Goal: Information Seeking & Learning: Learn about a topic

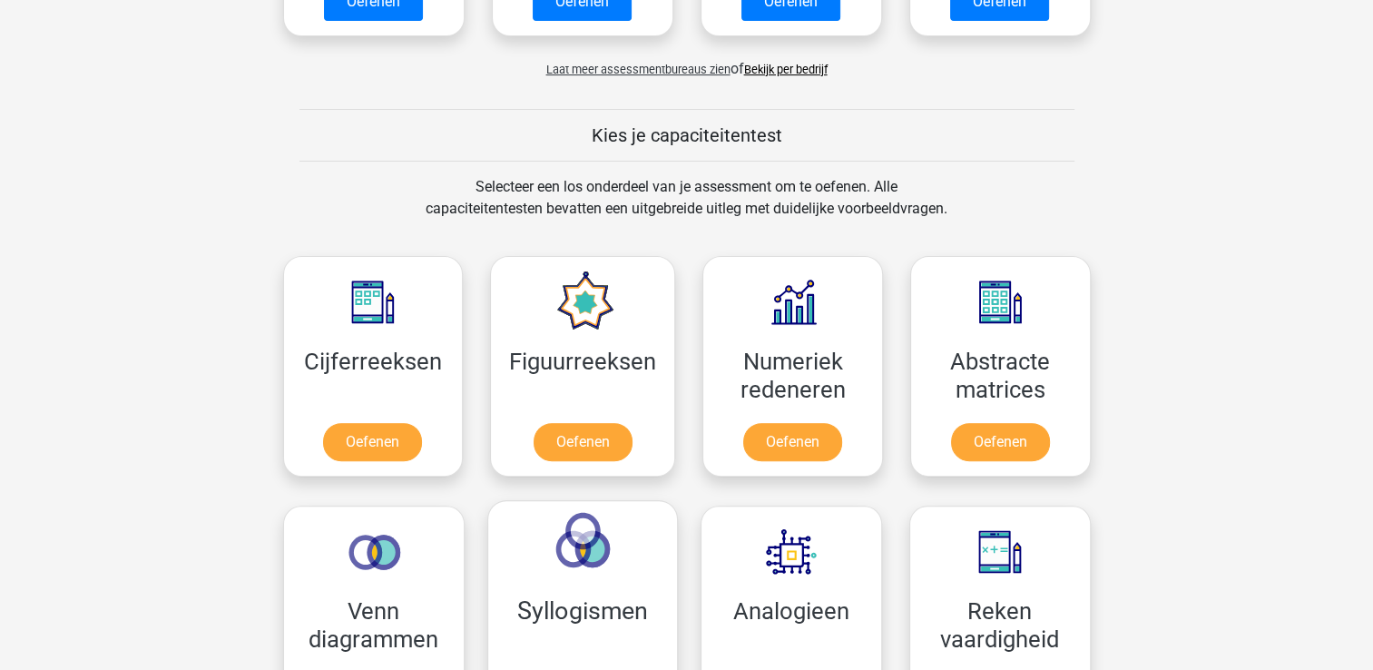
scroll to position [726, 0]
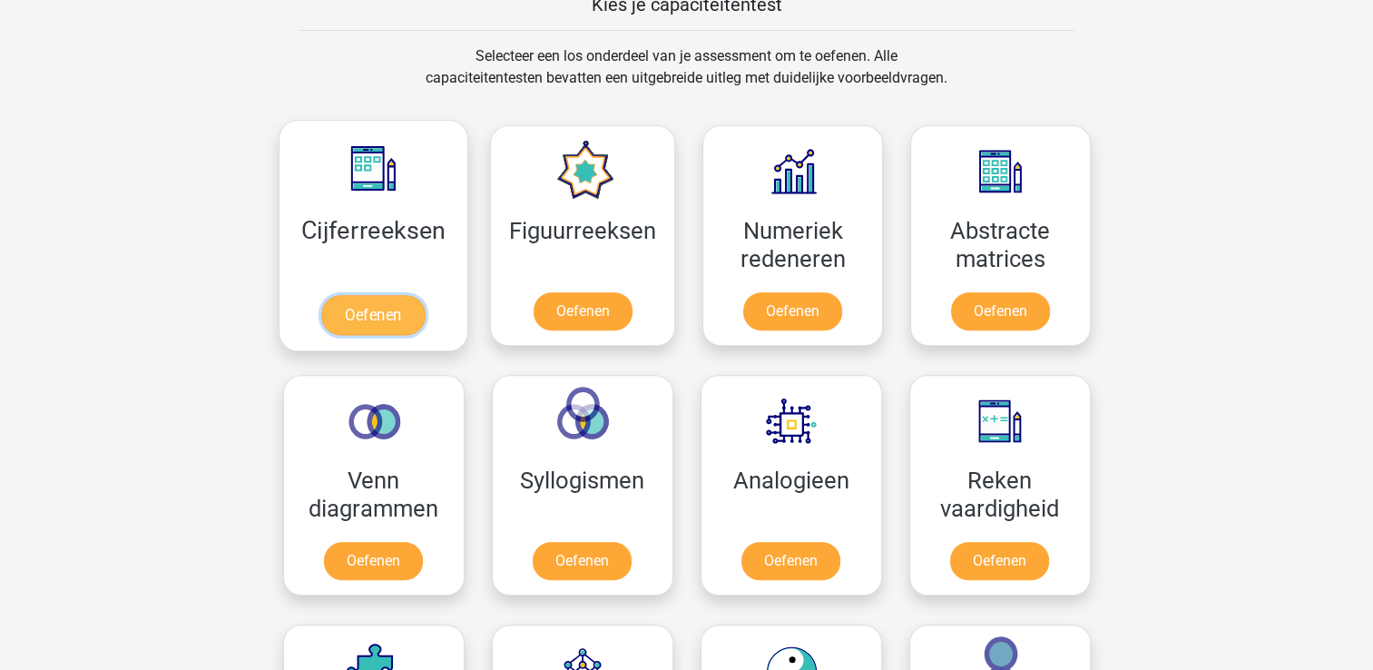
click at [381, 310] on link "Oefenen" at bounding box center [372, 315] width 103 height 40
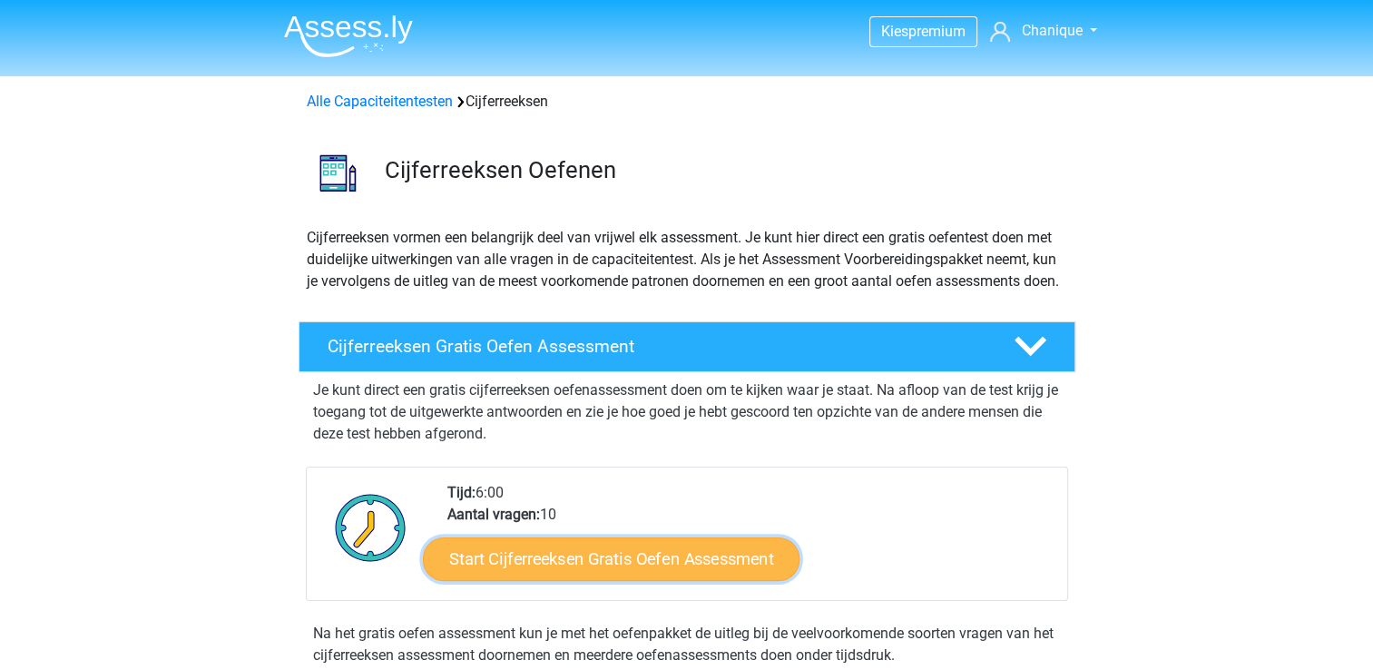
click at [673, 578] on link "Start Cijferreeksen Gratis Oefen Assessment" at bounding box center [611, 558] width 377 height 44
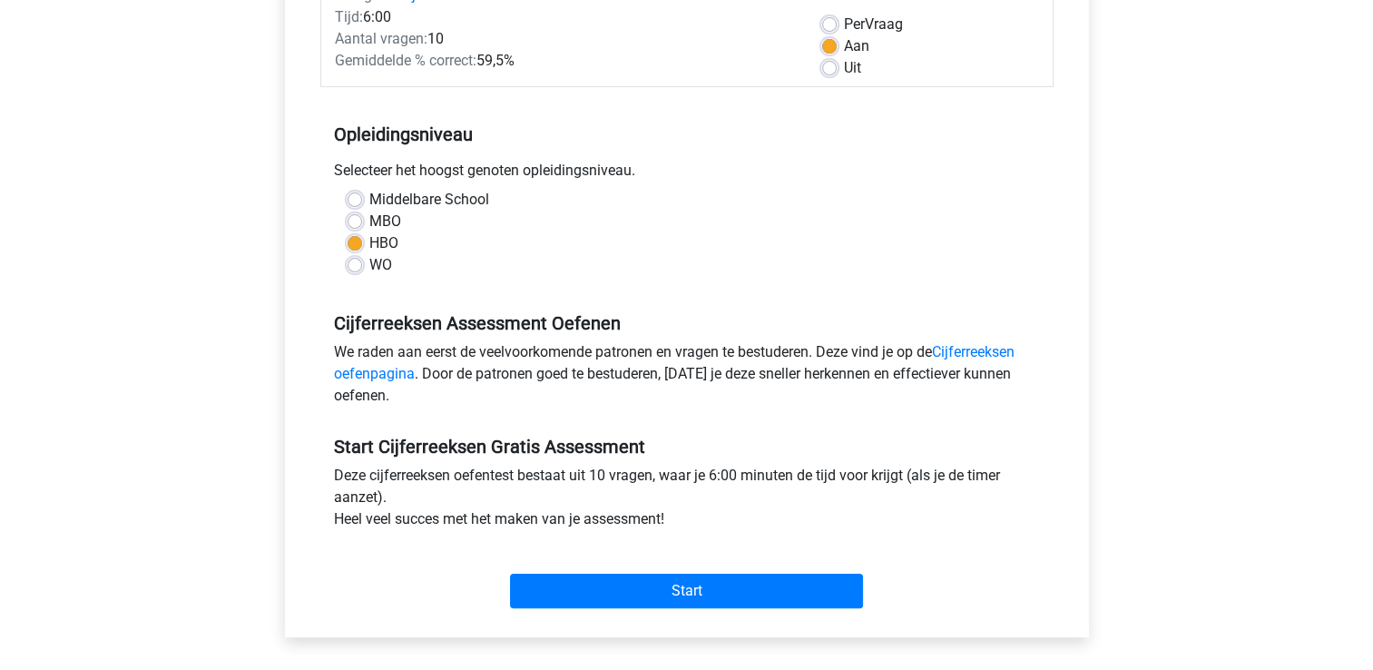
scroll to position [363, 0]
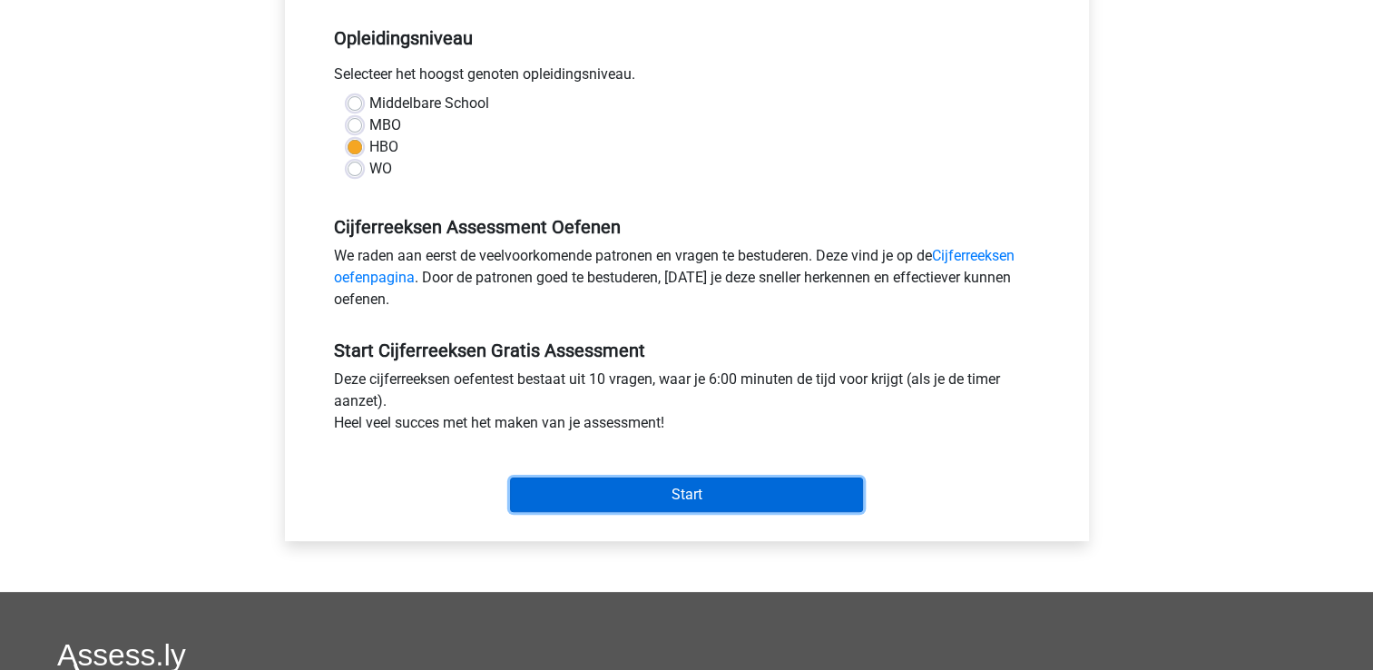
click at [666, 490] on input "Start" at bounding box center [686, 494] width 353 height 34
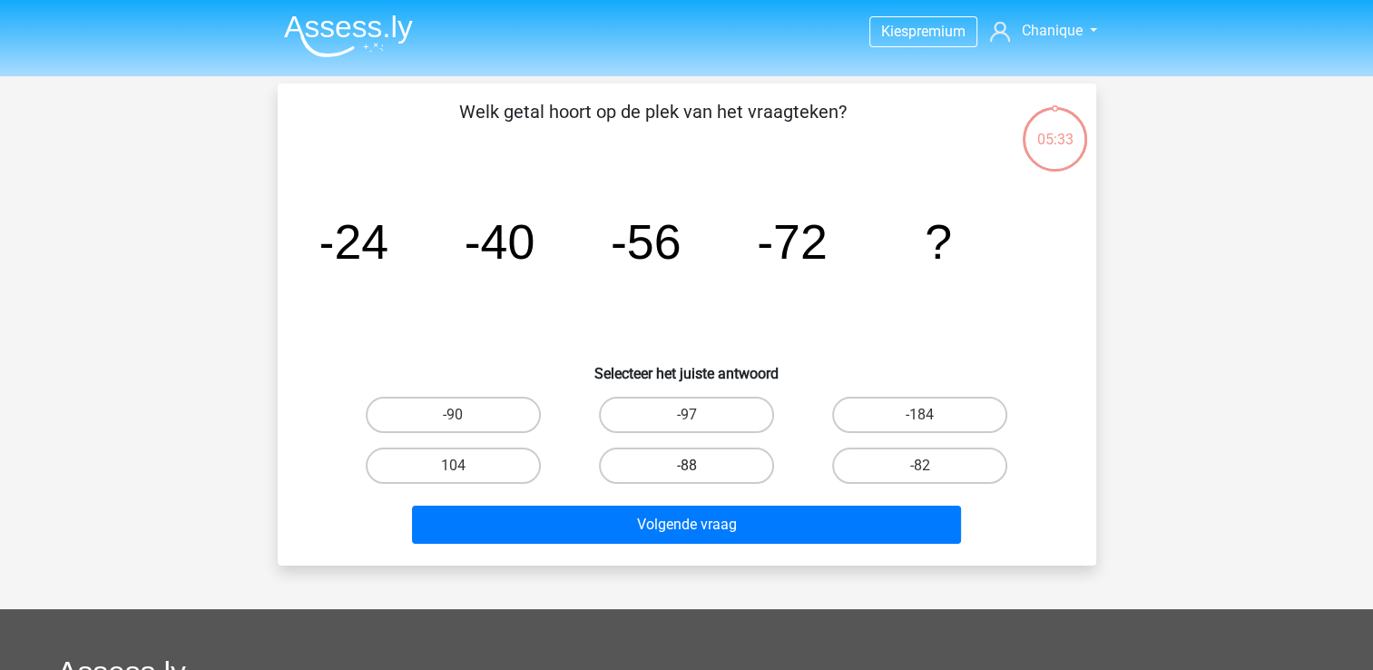
click at [678, 468] on label "-88" at bounding box center [686, 465] width 175 height 36
click at [686, 468] on input "-88" at bounding box center [692, 472] width 12 height 12
radio input "true"
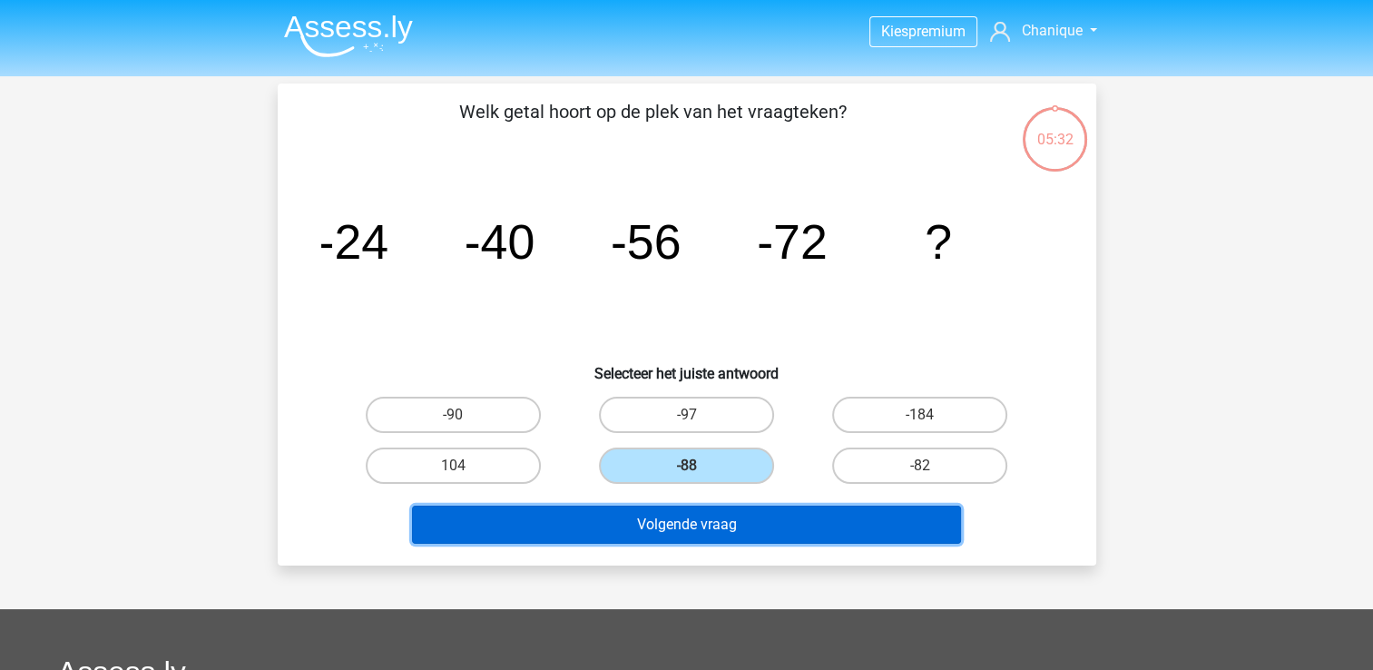
click at [696, 537] on button "Volgende vraag" at bounding box center [686, 525] width 549 height 38
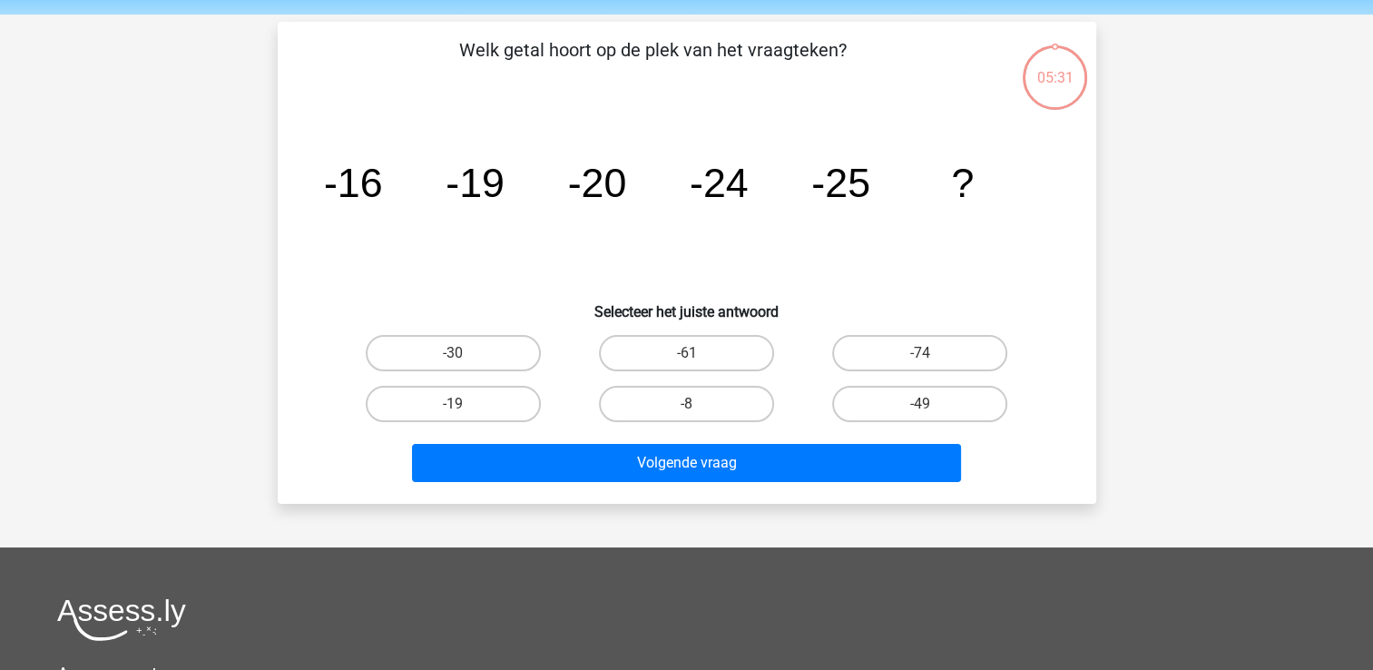
scroll to position [84, 0]
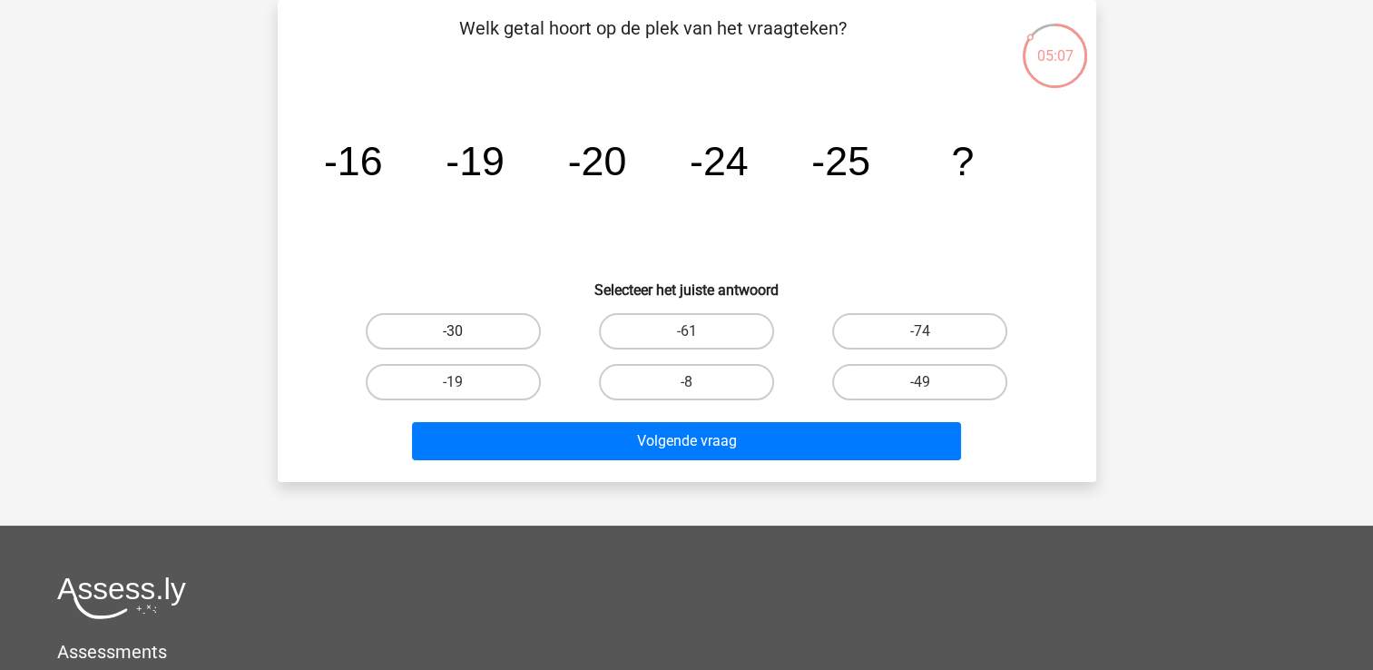
click at [466, 332] on label "-30" at bounding box center [453, 331] width 175 height 36
click at [465, 332] on input "-30" at bounding box center [459, 337] width 12 height 12
radio input "true"
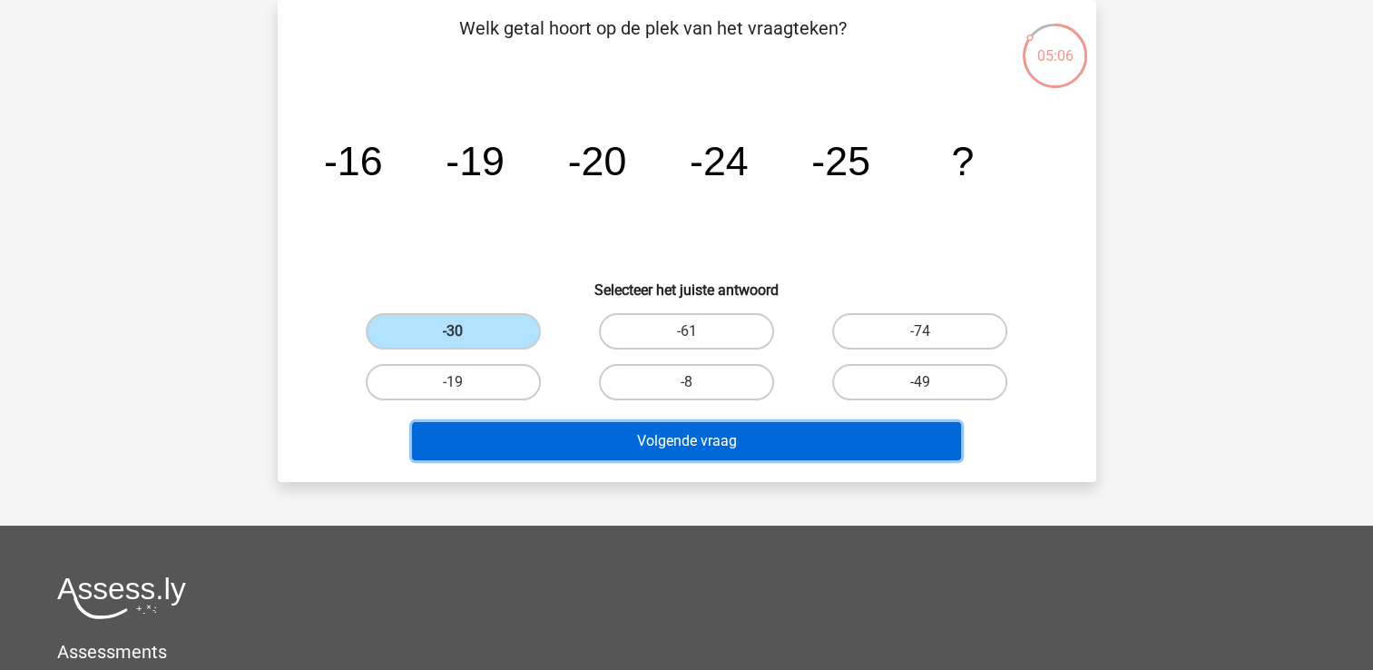
click at [682, 430] on button "Volgende vraag" at bounding box center [686, 441] width 549 height 38
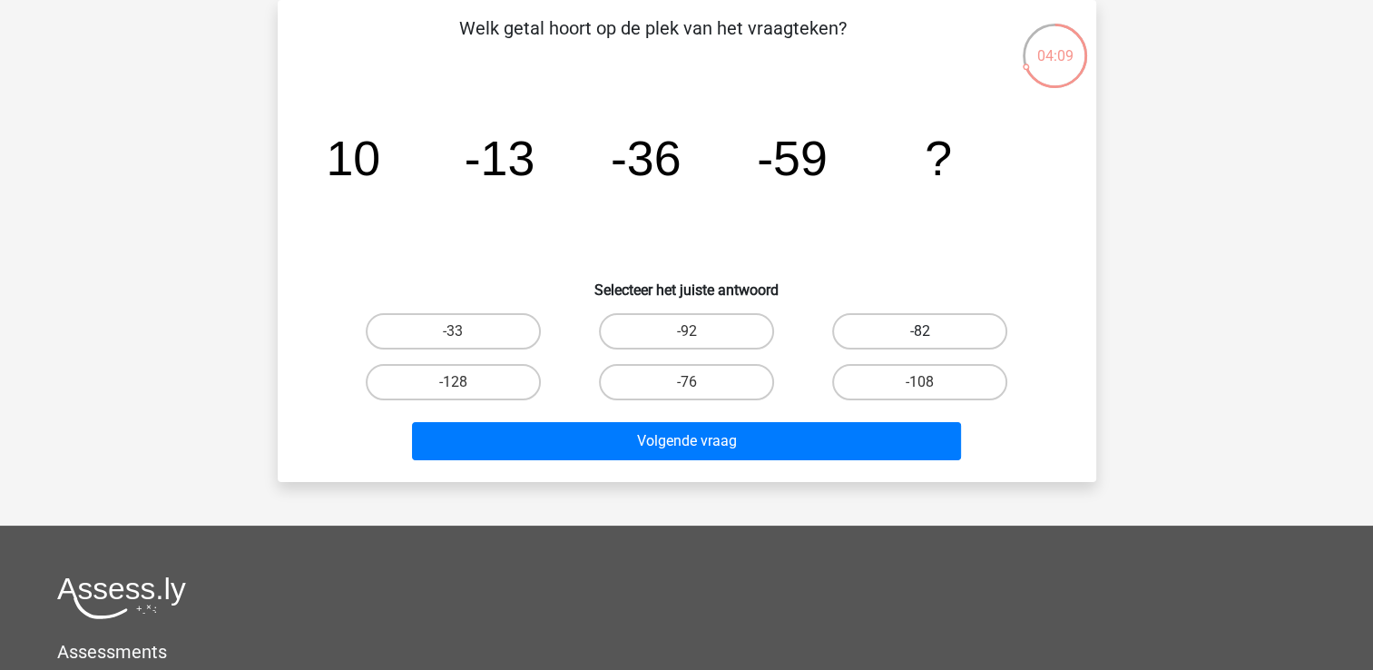
click at [886, 330] on label "-82" at bounding box center [919, 331] width 175 height 36
click at [920, 331] on input "-82" at bounding box center [926, 337] width 12 height 12
radio input "true"
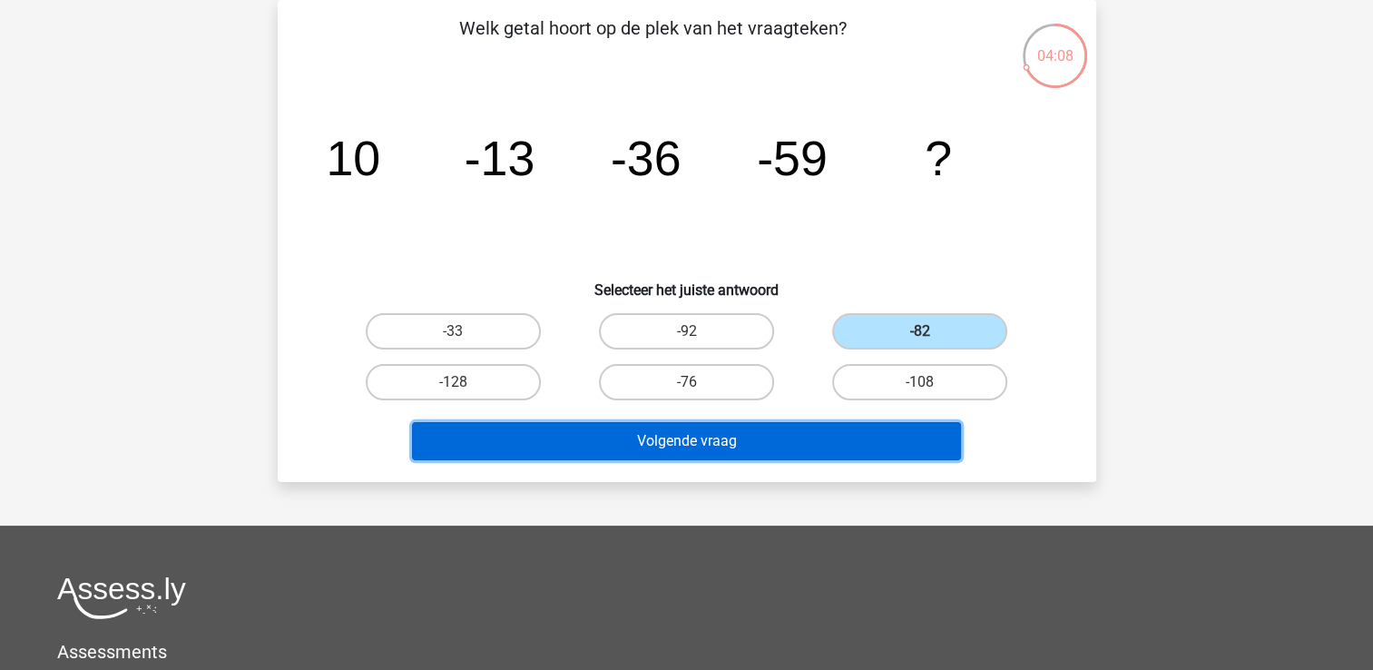
click at [844, 448] on button "Volgende vraag" at bounding box center [686, 441] width 549 height 38
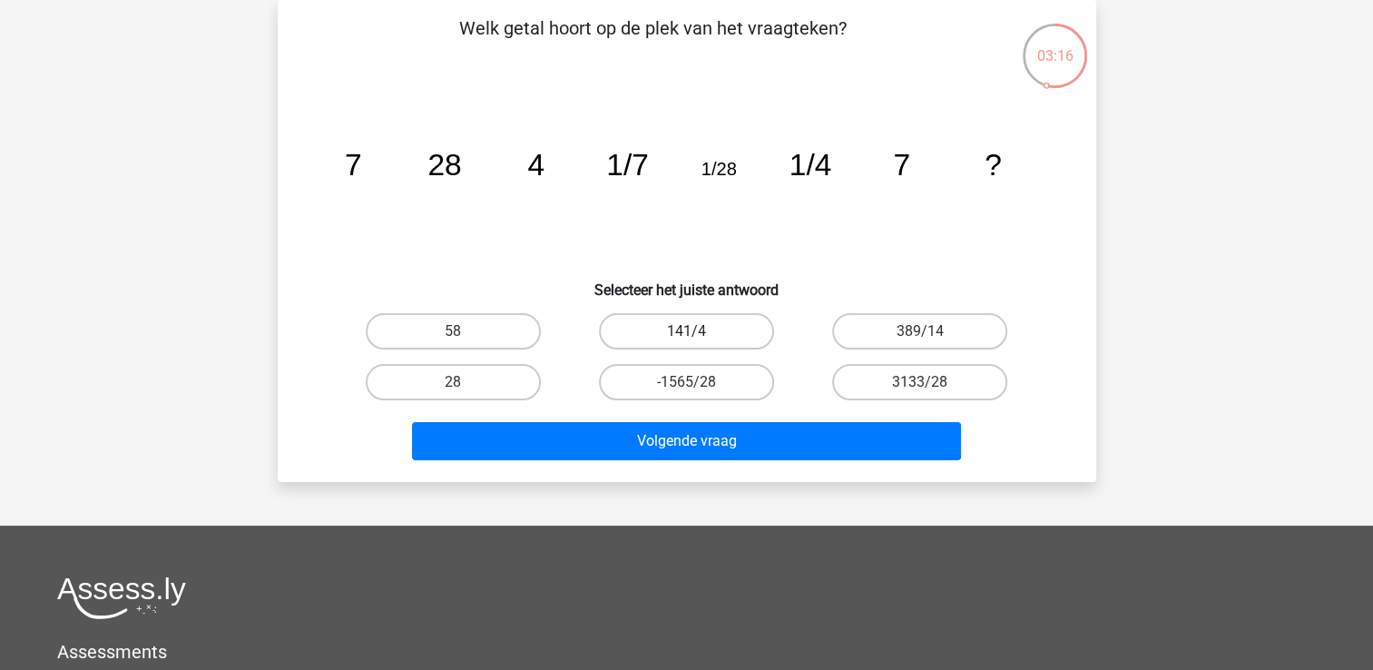
click at [708, 332] on label "141/4" at bounding box center [686, 331] width 175 height 36
click at [698, 332] on input "141/4" at bounding box center [692, 337] width 12 height 12
radio input "true"
click at [483, 372] on label "28" at bounding box center [453, 382] width 175 height 36
click at [465, 382] on input "28" at bounding box center [459, 388] width 12 height 12
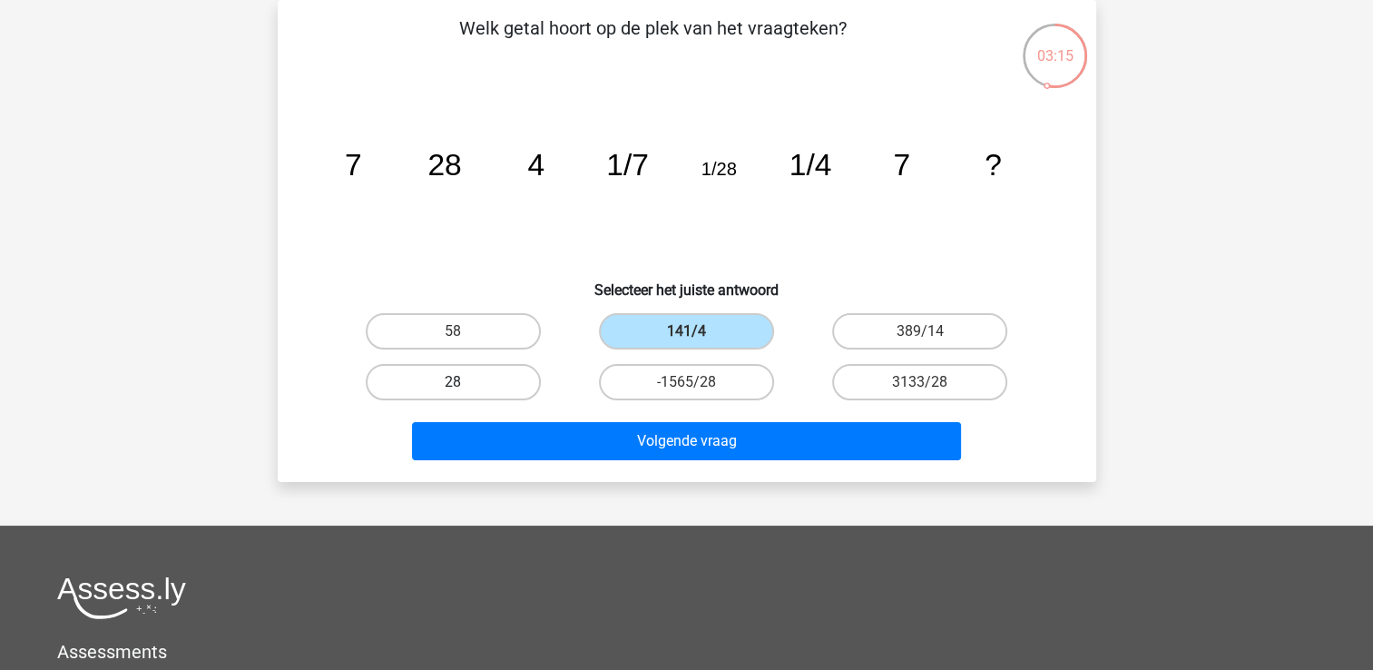
radio input "true"
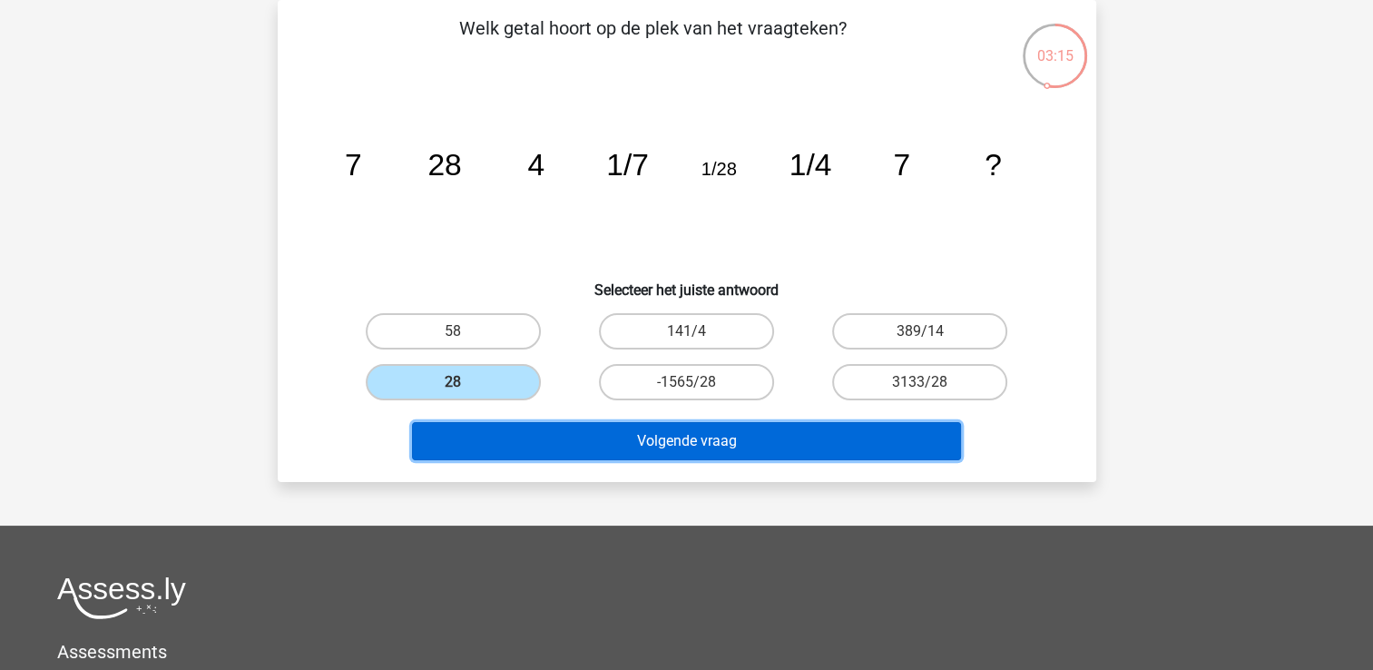
click at [616, 443] on button "Volgende vraag" at bounding box center [686, 441] width 549 height 38
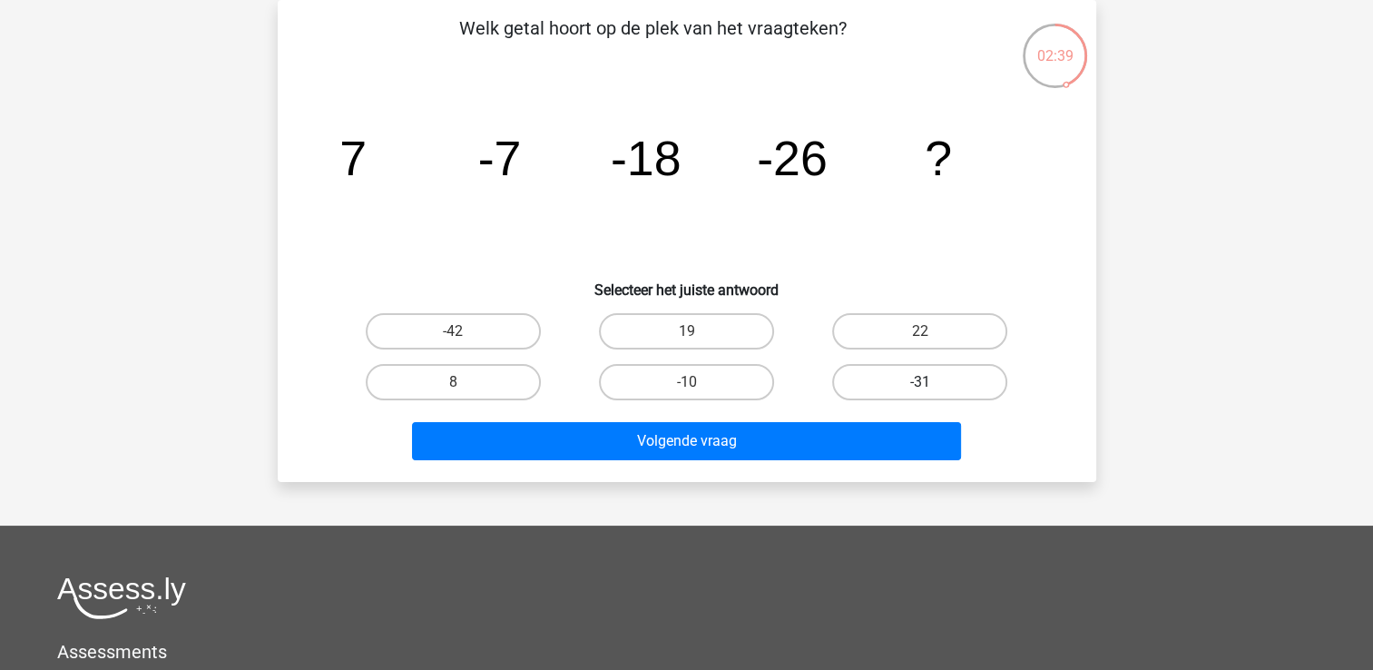
click at [962, 377] on label "-31" at bounding box center [919, 382] width 175 height 36
click at [932, 382] on input "-31" at bounding box center [926, 388] width 12 height 12
radio input "true"
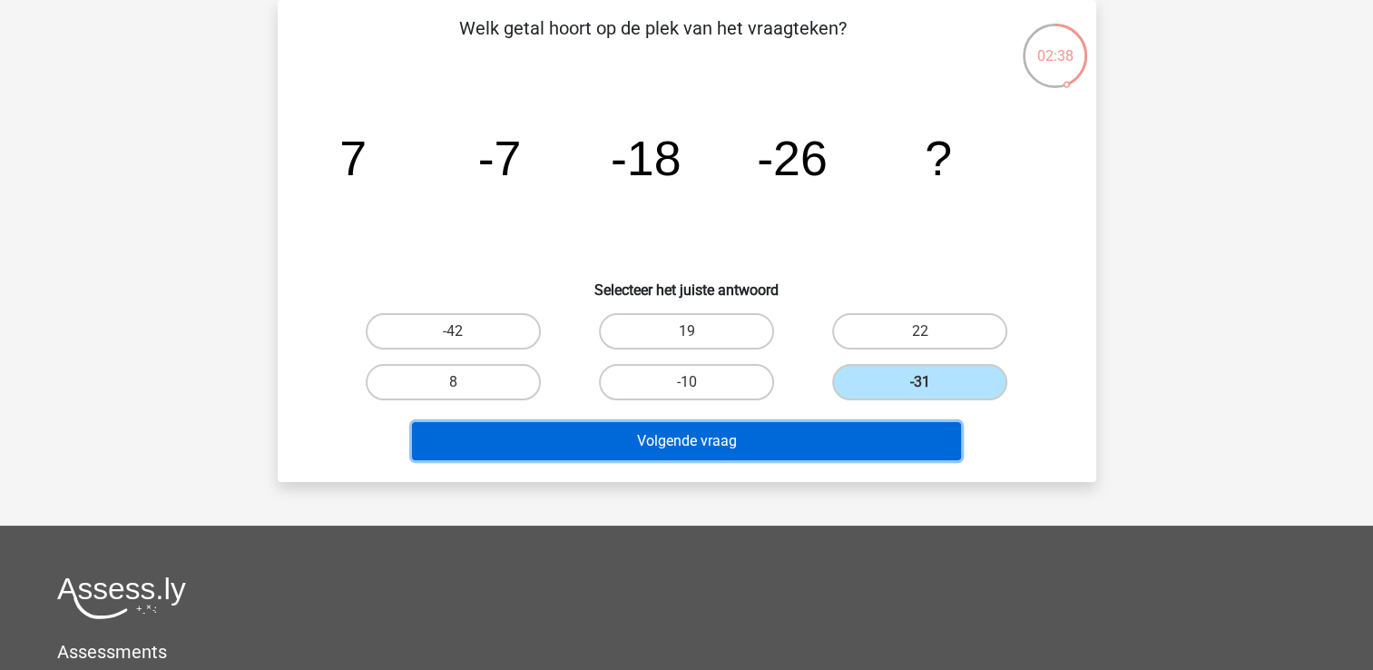
click at [858, 422] on button "Volgende vraag" at bounding box center [686, 441] width 549 height 38
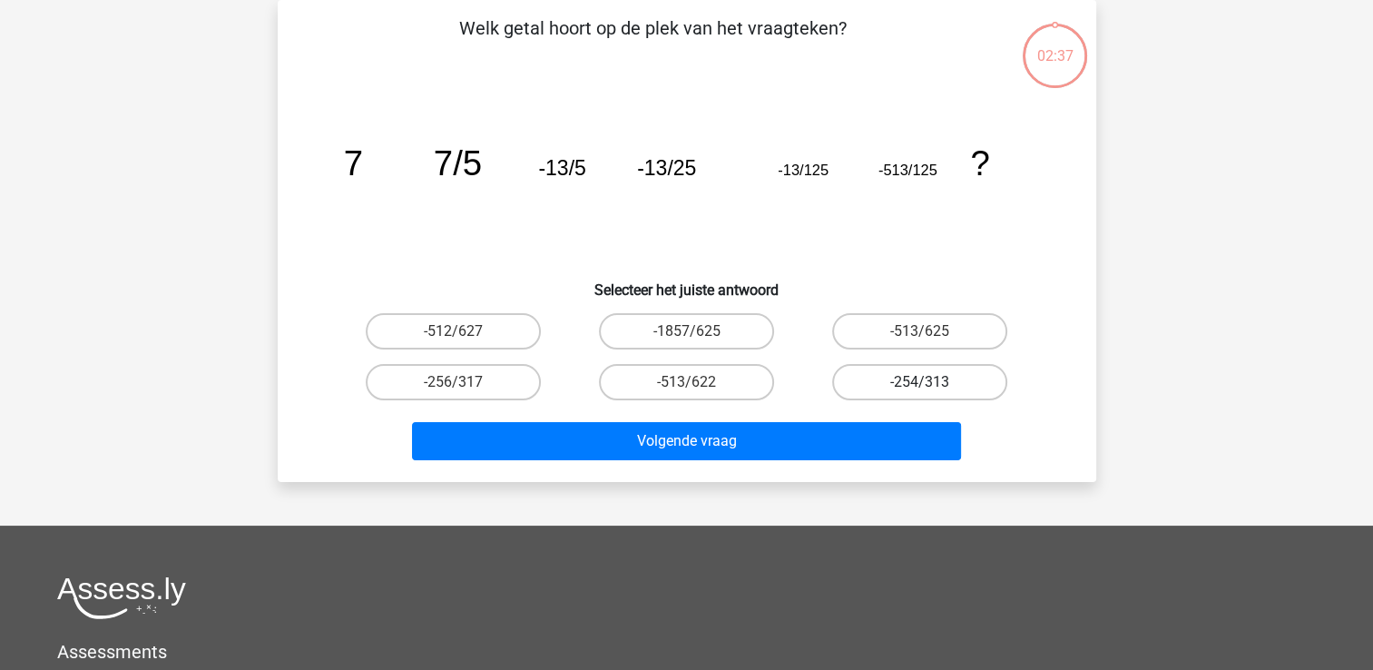
scroll to position [0, 0]
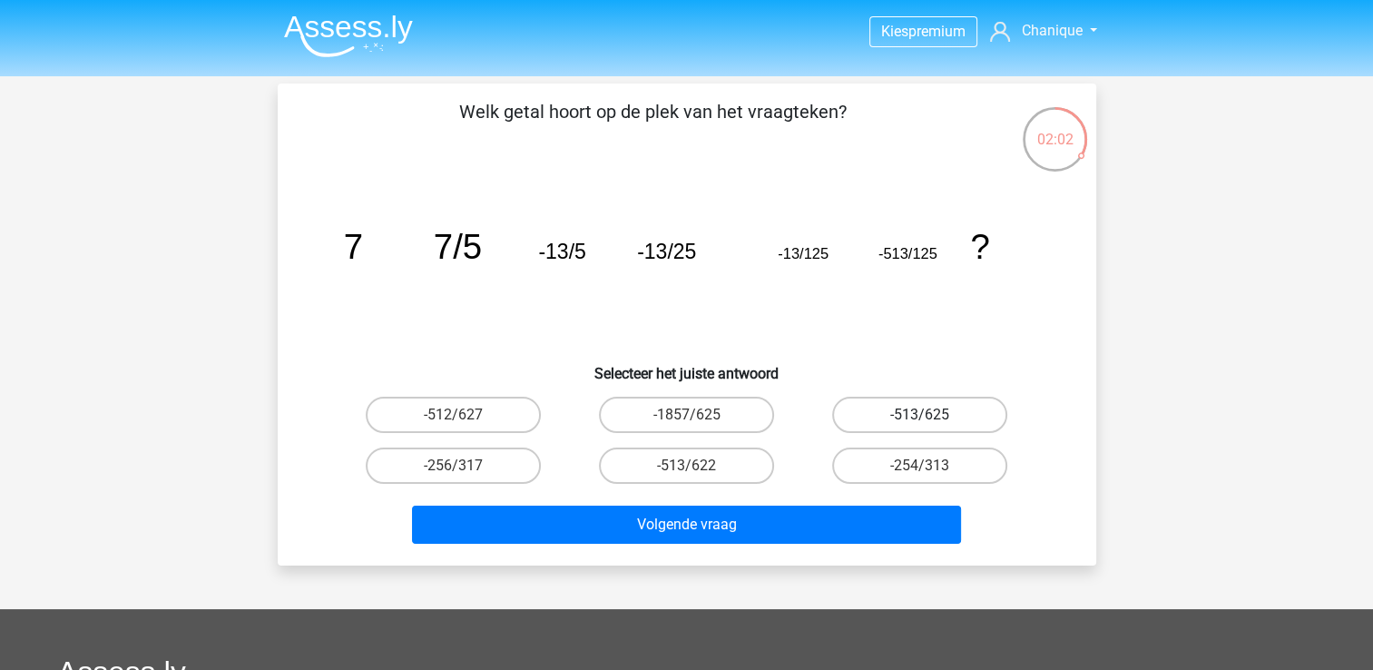
click at [940, 404] on label "-513/625" at bounding box center [919, 415] width 175 height 36
click at [932, 415] on input "-513/625" at bounding box center [926, 421] width 12 height 12
radio input "true"
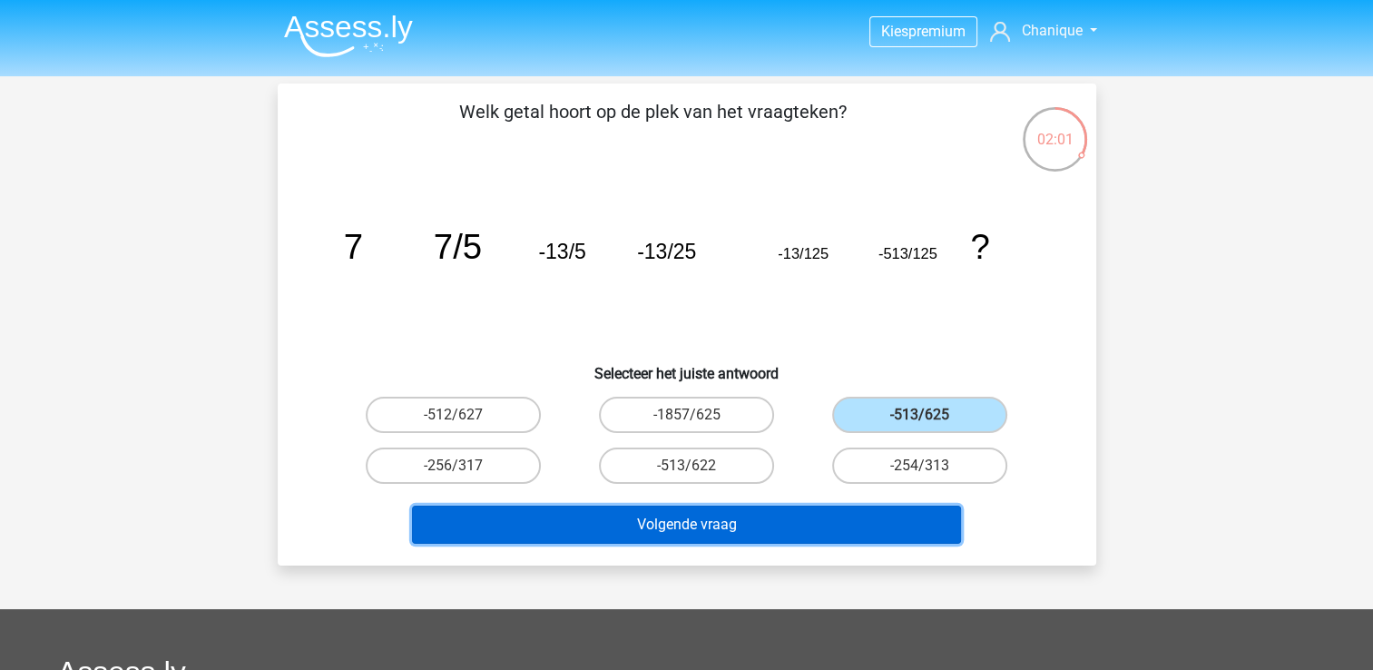
click at [899, 516] on button "Volgende vraag" at bounding box center [686, 525] width 549 height 38
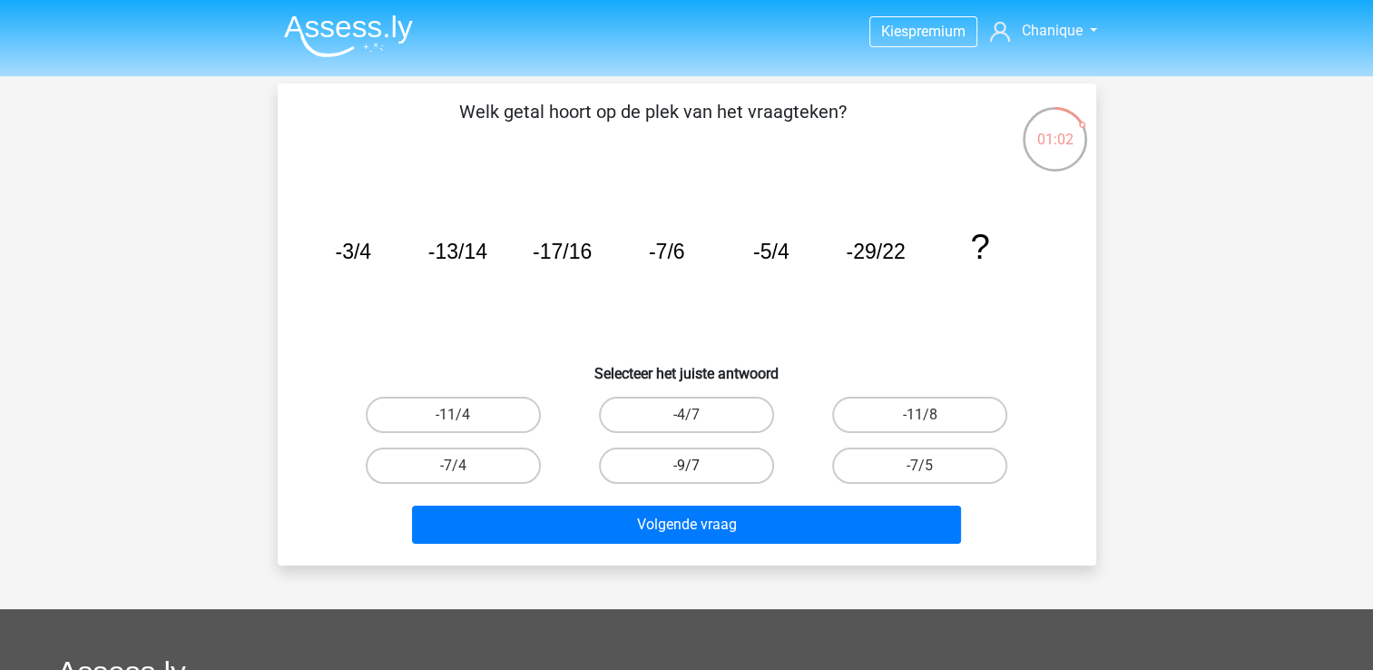
click at [734, 468] on label "-9/7" at bounding box center [686, 465] width 175 height 36
click at [698, 468] on input "-9/7" at bounding box center [692, 472] width 12 height 12
radio input "true"
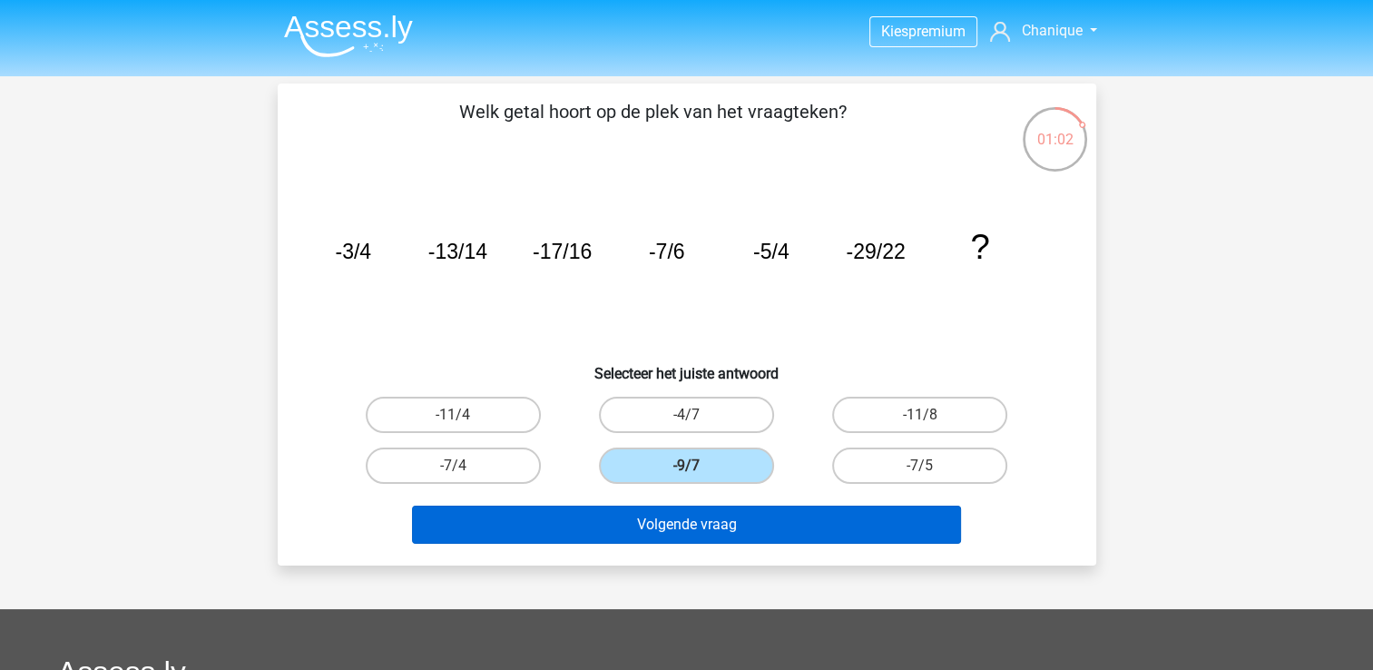
click at [746, 503] on div "Volgende vraag" at bounding box center [687, 521] width 761 height 60
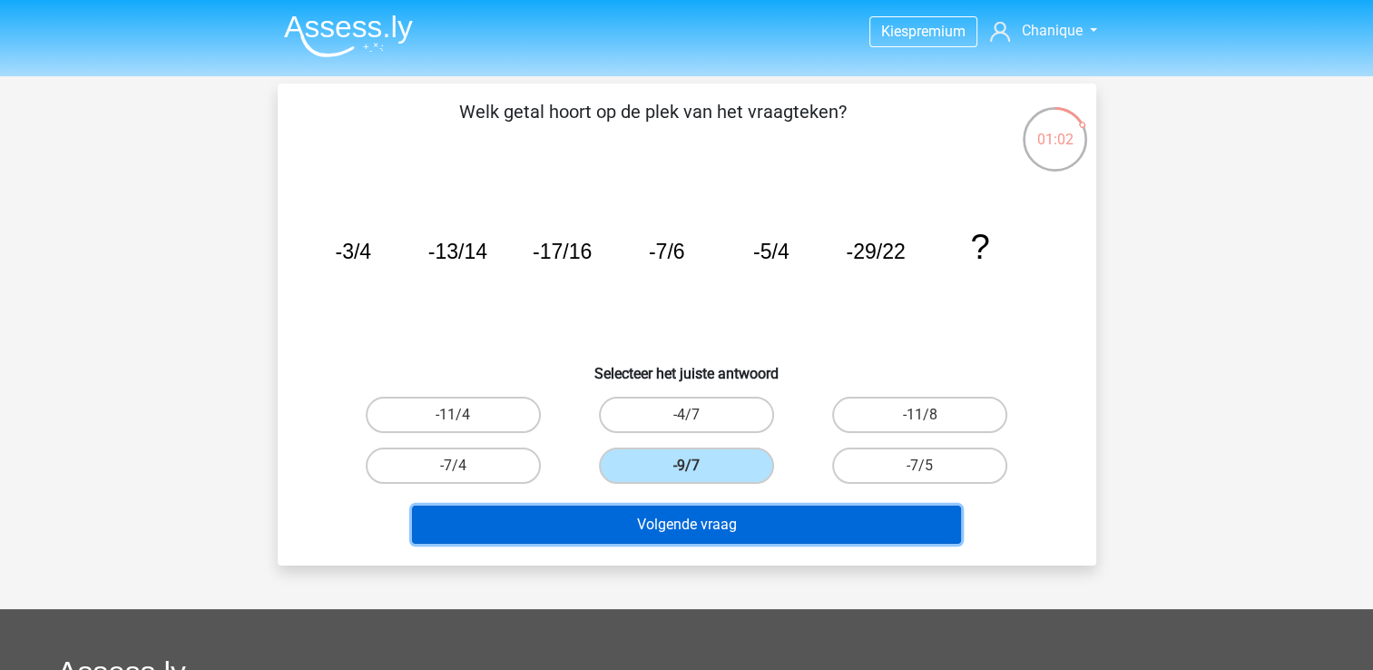
click at [766, 524] on button "Volgende vraag" at bounding box center [686, 525] width 549 height 38
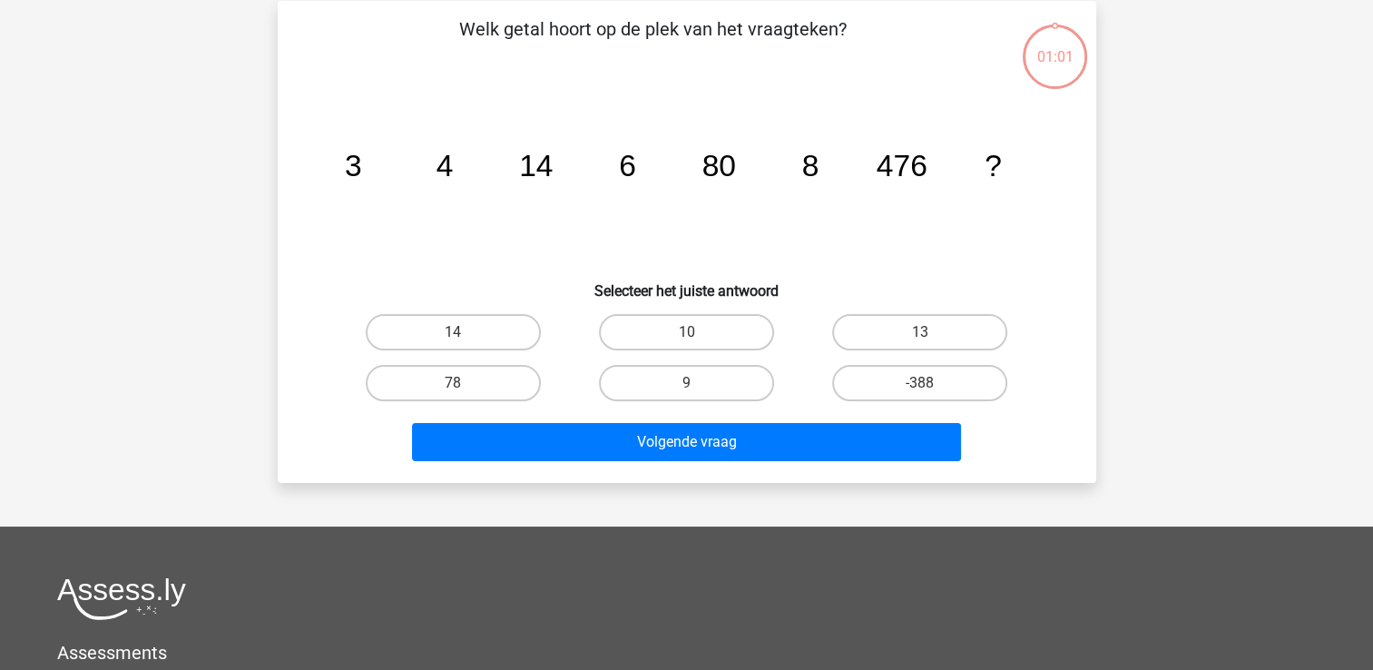
scroll to position [84, 0]
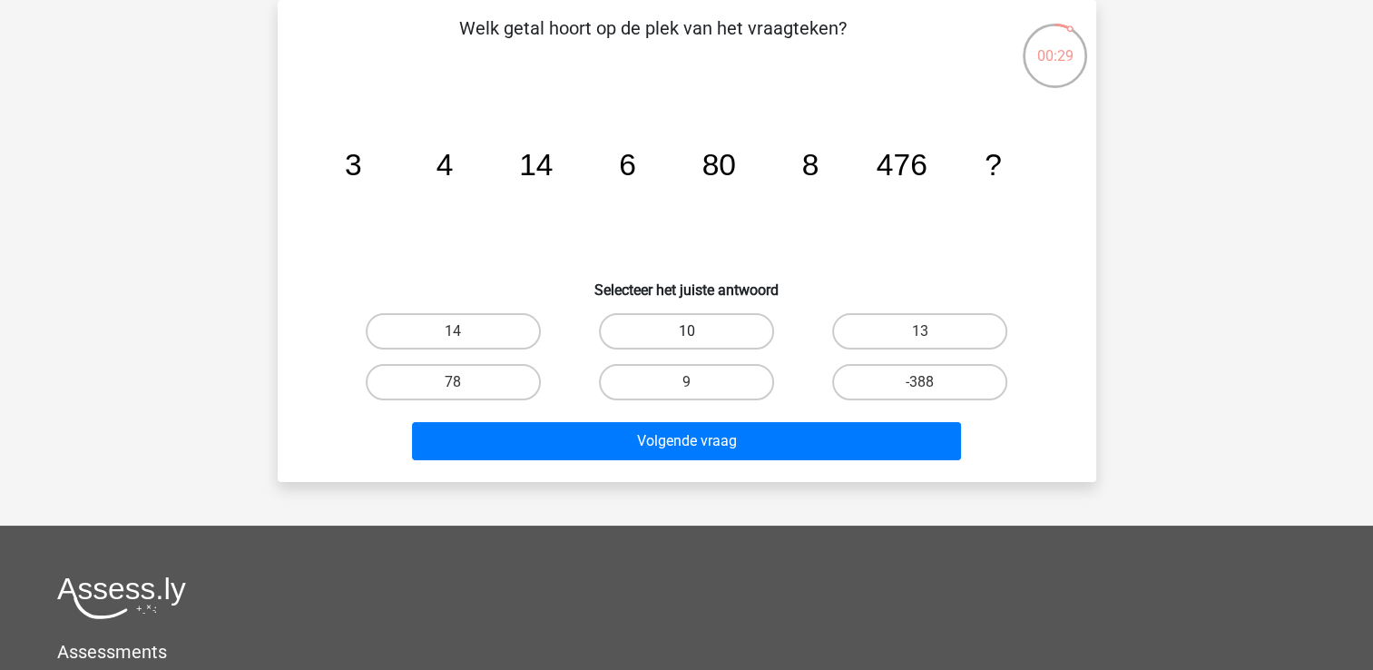
click at [651, 330] on label "10" at bounding box center [686, 331] width 175 height 36
click at [686, 331] on input "10" at bounding box center [692, 337] width 12 height 12
radio input "true"
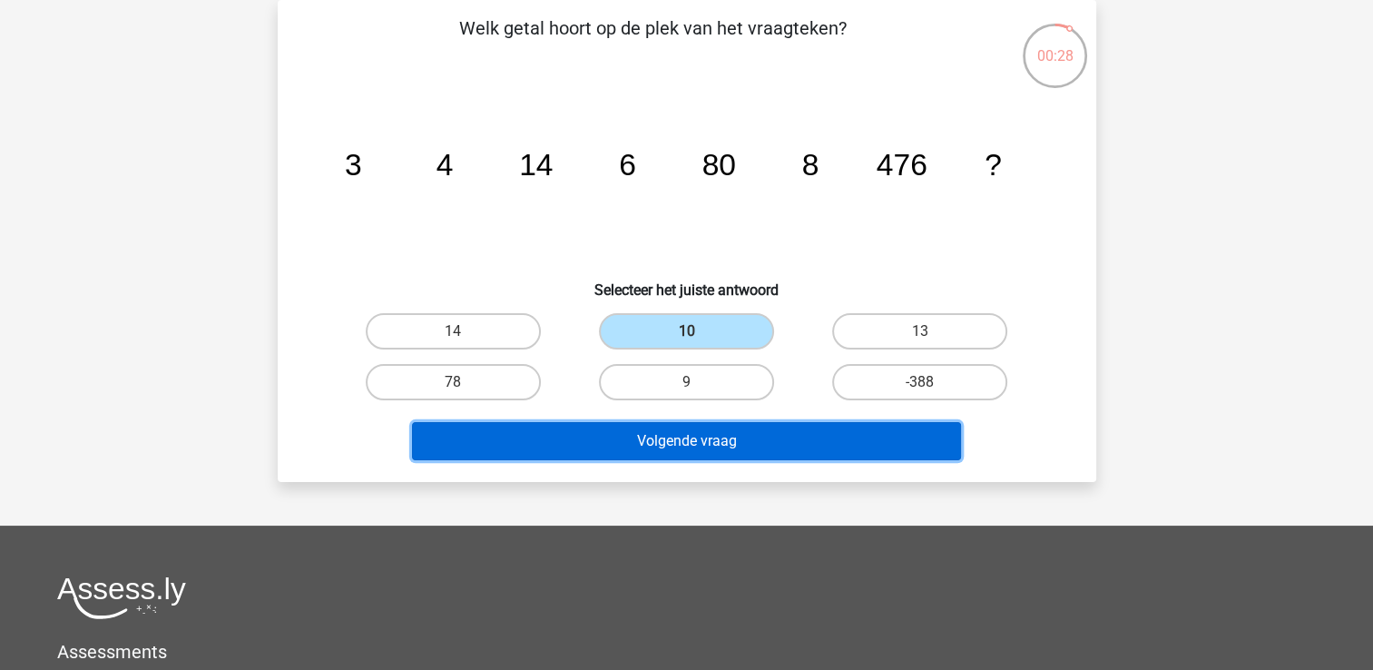
click at [661, 429] on button "Volgende vraag" at bounding box center [686, 441] width 549 height 38
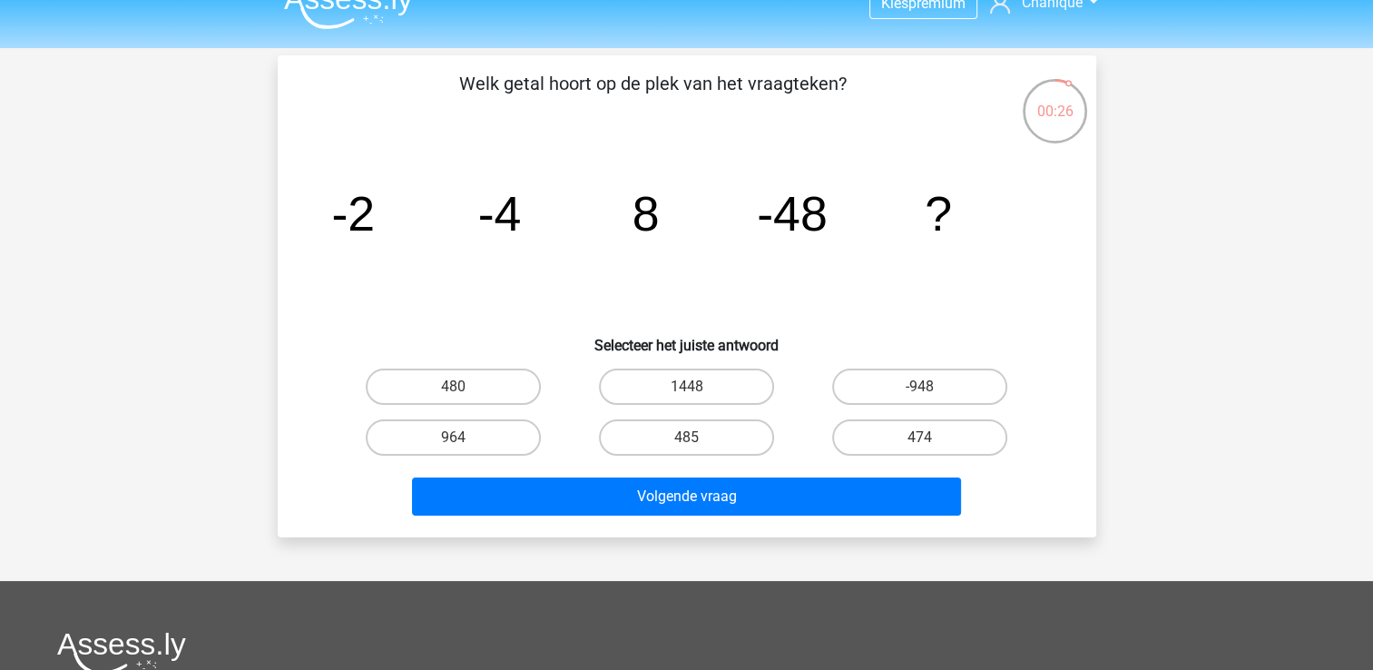
scroll to position [0, 0]
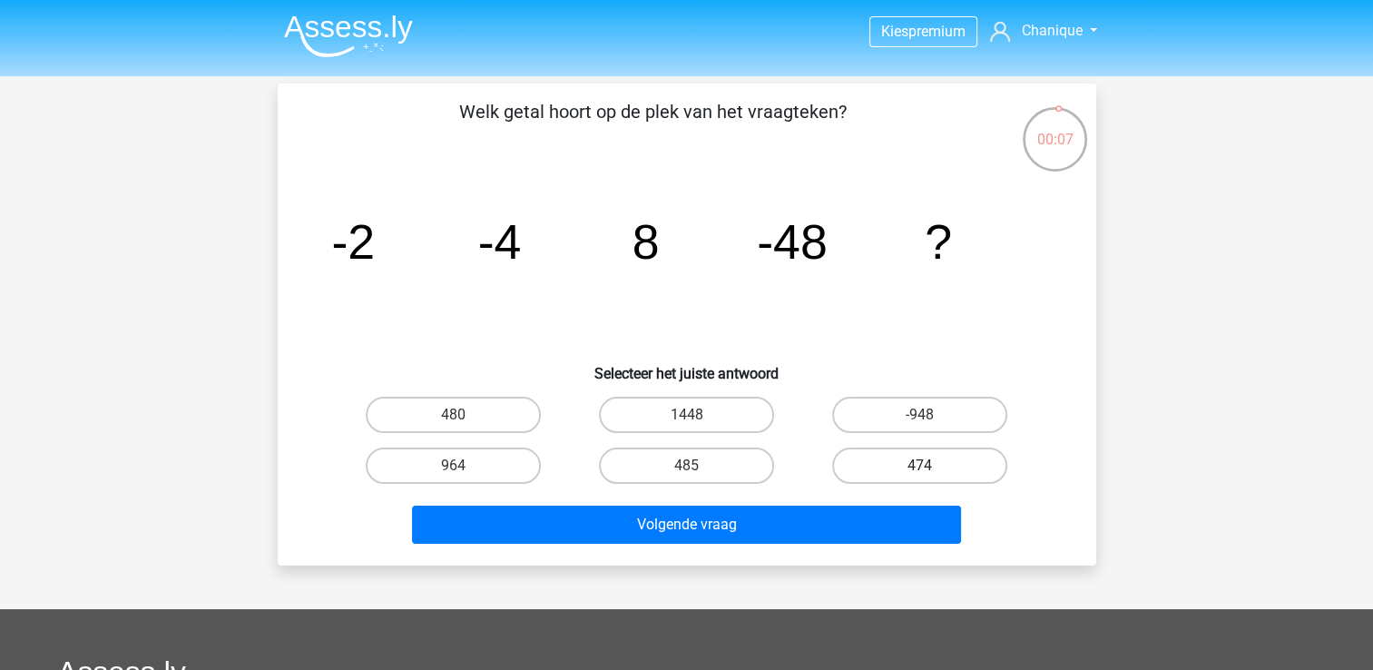
click at [910, 462] on label "474" at bounding box center [919, 465] width 175 height 36
click at [920, 466] on input "474" at bounding box center [926, 472] width 12 height 12
radio input "true"
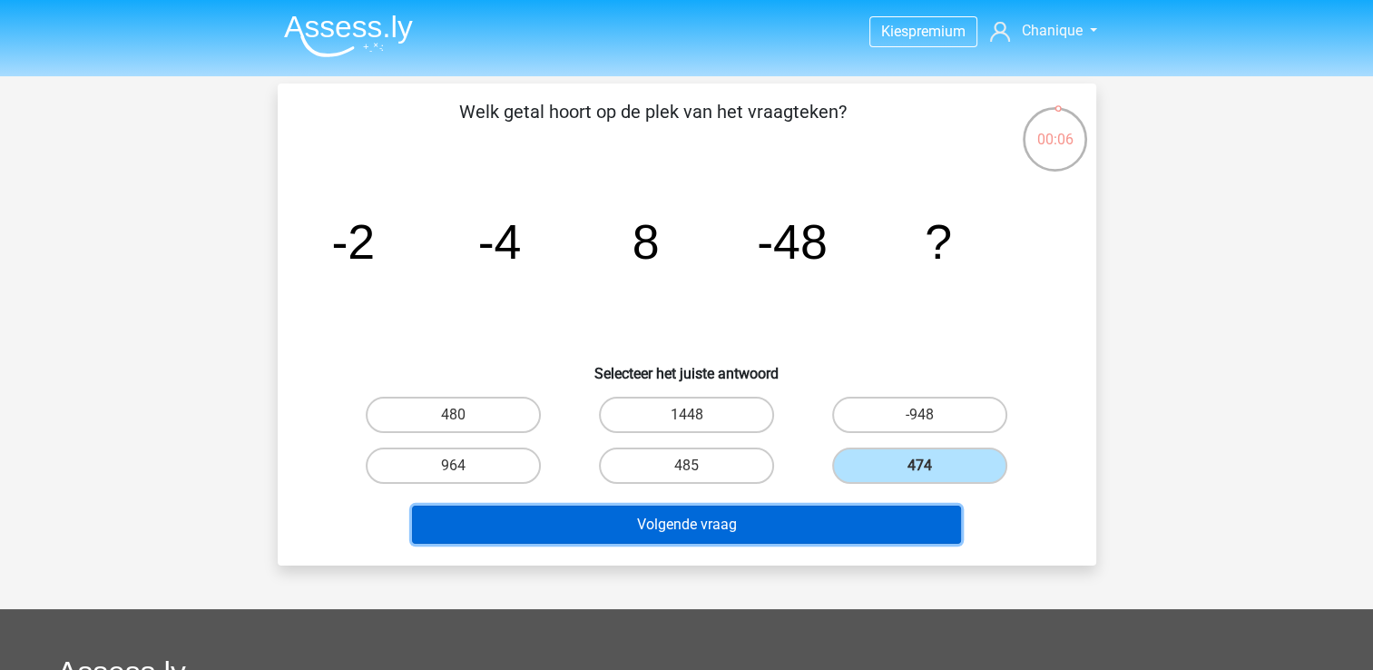
click at [889, 520] on button "Volgende vraag" at bounding box center [686, 525] width 549 height 38
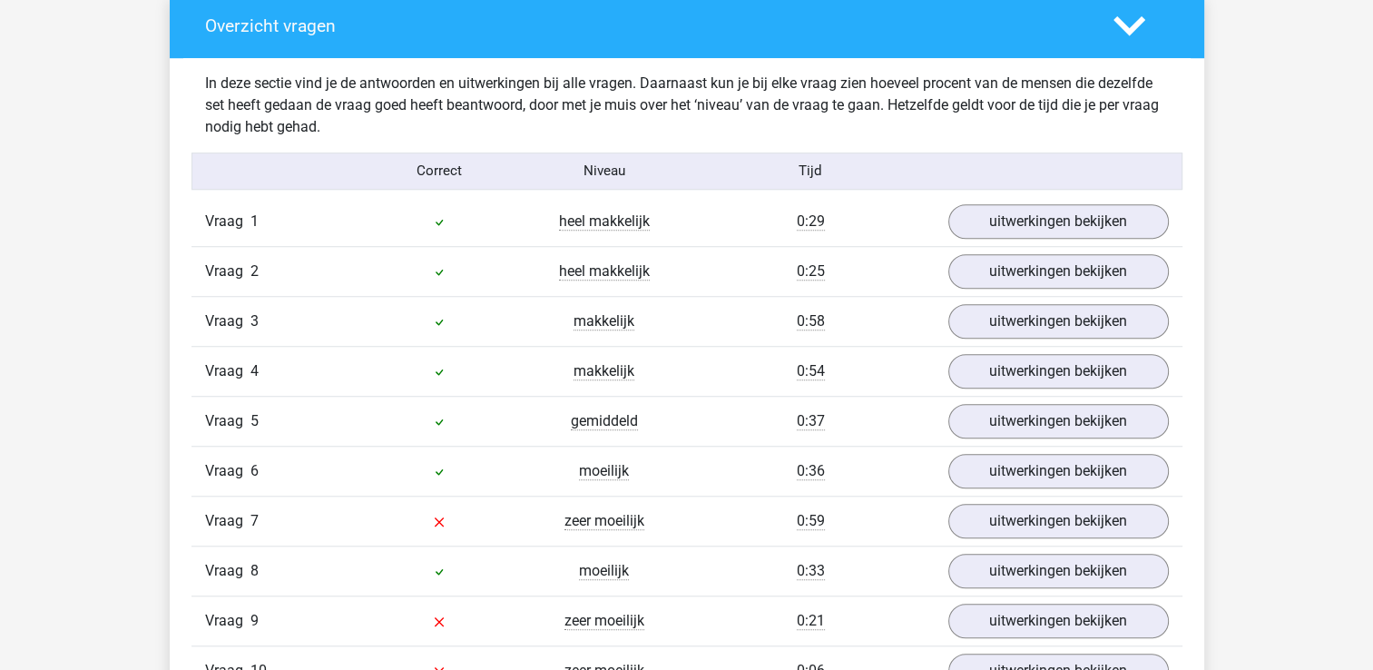
scroll to position [1452, 0]
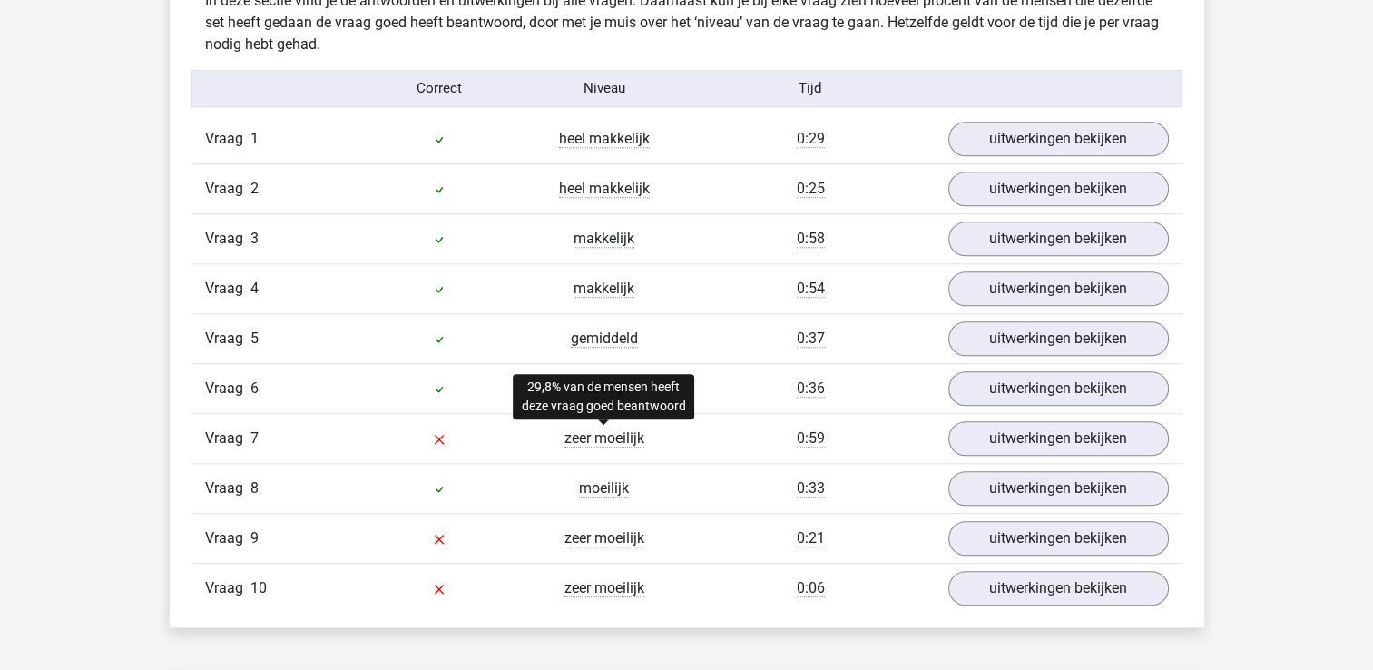
click at [610, 440] on span "zeer moeilijk" at bounding box center [605, 438] width 80 height 18
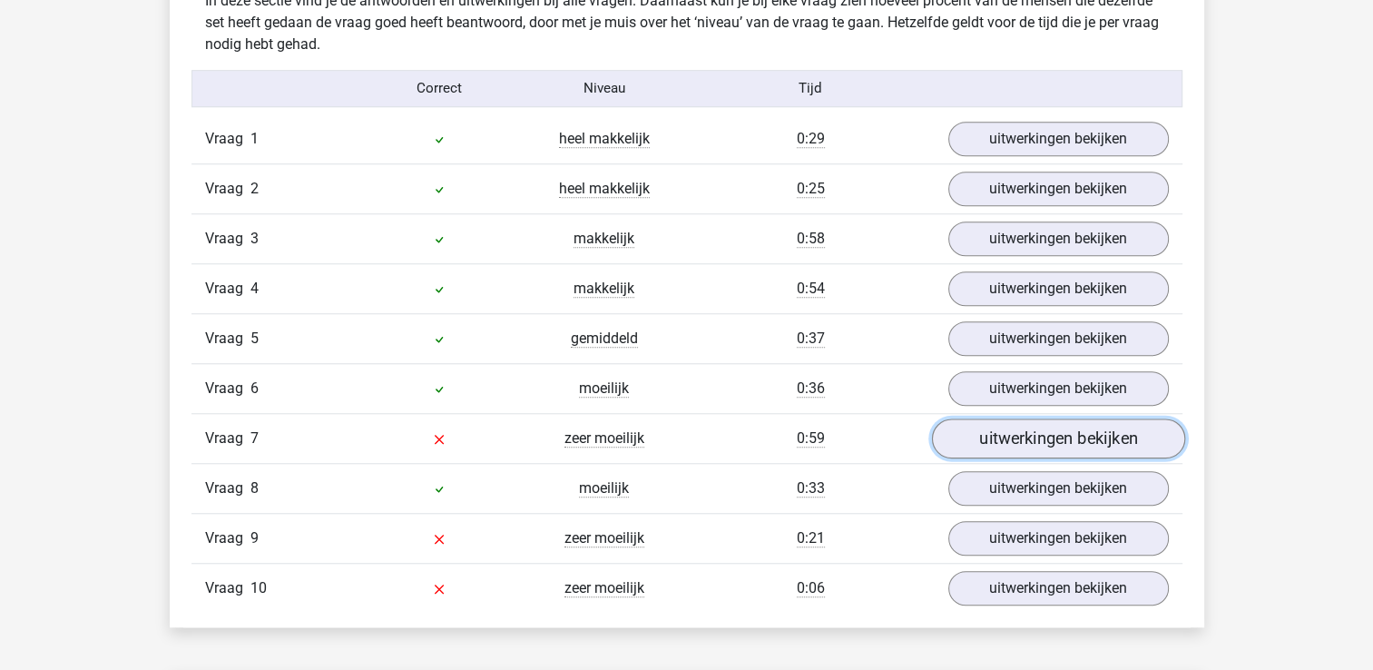
click at [1115, 430] on link "uitwerkingen bekijken" at bounding box center [1057, 438] width 253 height 40
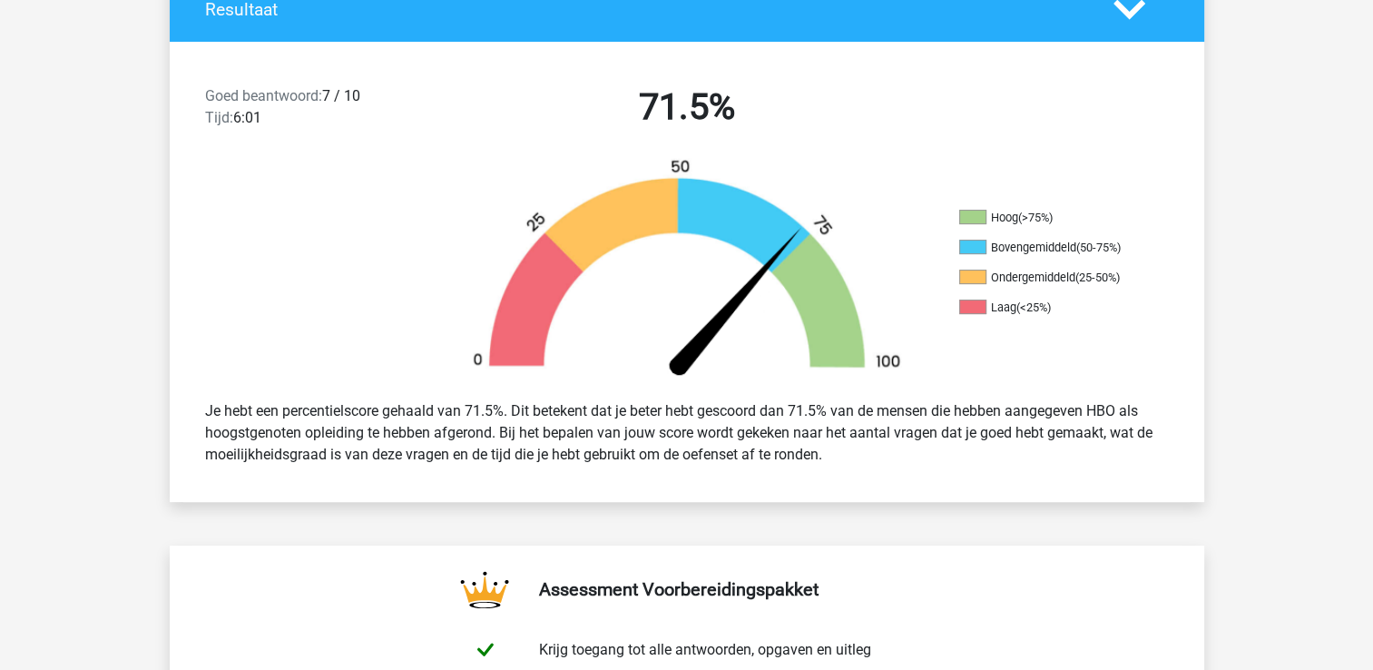
scroll to position [363, 0]
